Goal: Obtain resource: Obtain resource

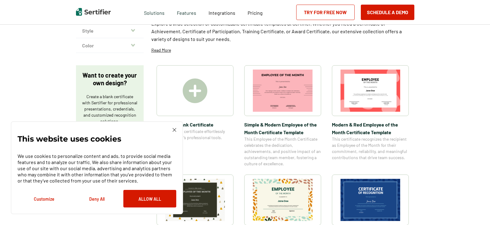
scroll to position [92, 0]
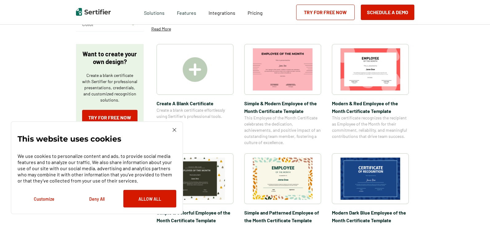
click at [175, 130] on img at bounding box center [174, 130] width 4 height 4
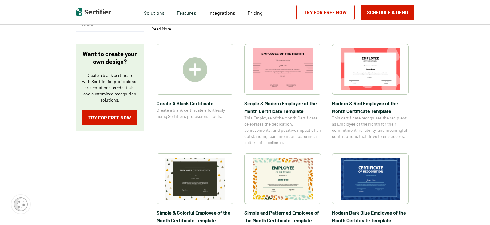
click at [398, 184] on img at bounding box center [370, 178] width 60 height 42
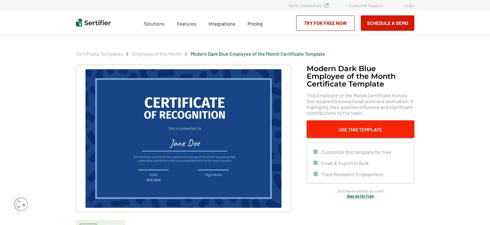
click at [373, 132] on button "Use This Template" at bounding box center [361, 129] width 108 height 18
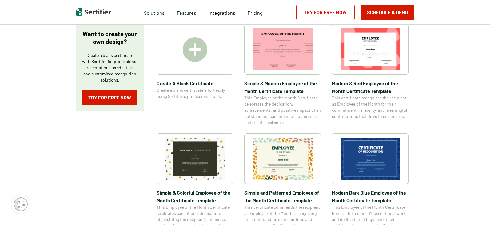
scroll to position [123, 0]
